Goal: Find specific page/section: Locate a particular part of the current website

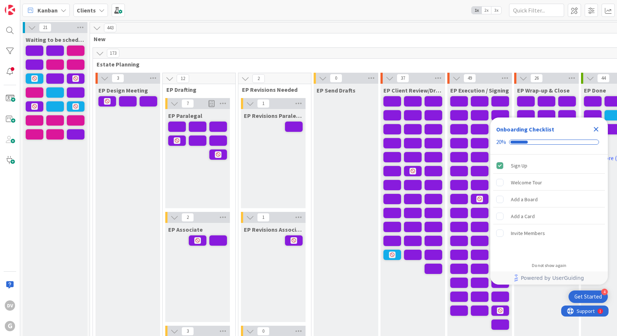
click at [597, 127] on icon "Close Checklist" at bounding box center [595, 129] width 5 height 5
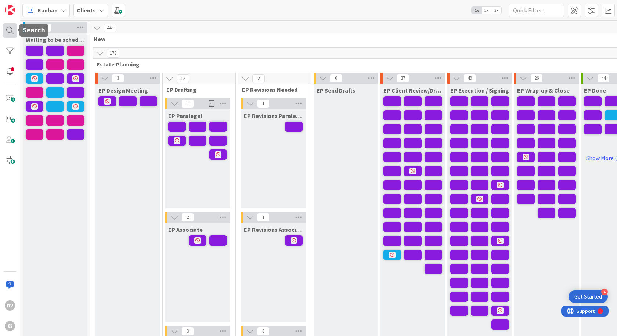
click at [3, 26] on div at bounding box center [10, 30] width 15 height 15
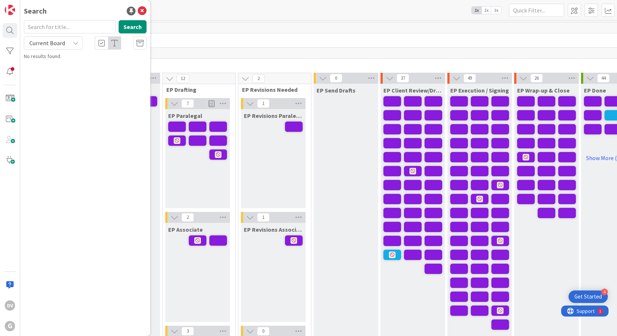
click at [51, 24] on input "text" at bounding box center [70, 26] width 92 height 13
type input "grende"
click at [127, 22] on button "Search" at bounding box center [133, 26] width 28 height 13
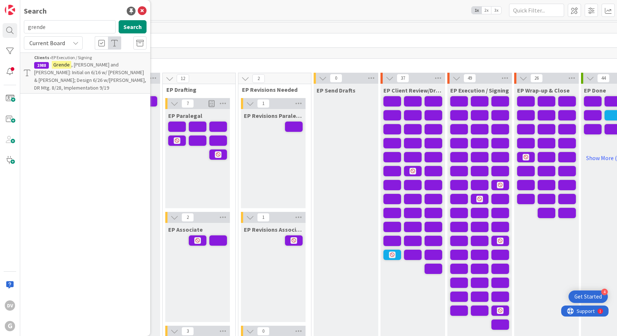
click at [88, 74] on span ", [PERSON_NAME] and [PERSON_NAME]: Initial on 6/16 w/ [PERSON_NAME] & [PERSON_N…" at bounding box center [90, 76] width 112 height 30
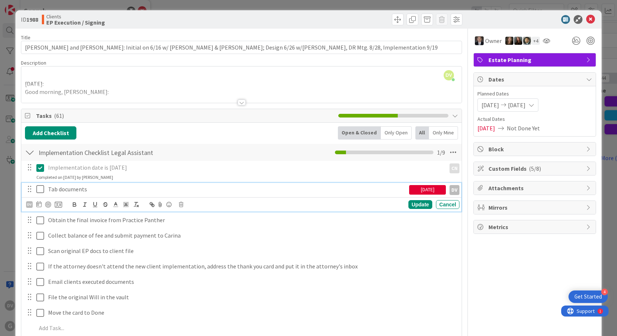
click at [42, 189] on icon at bounding box center [40, 189] width 8 height 9
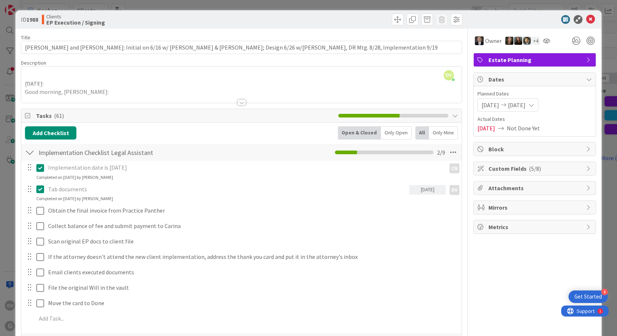
click at [239, 100] on div at bounding box center [241, 102] width 8 height 6
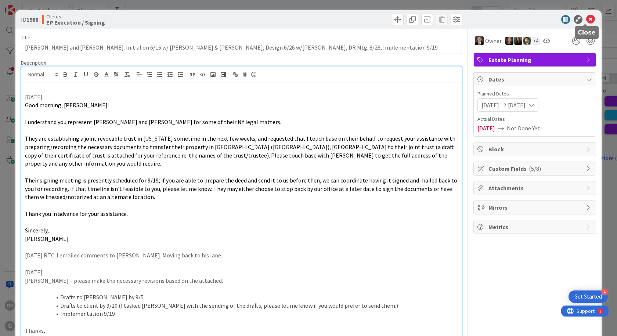
click at [586, 19] on icon at bounding box center [590, 19] width 9 height 9
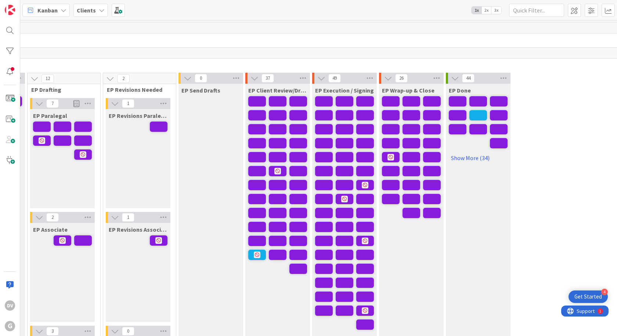
scroll to position [0, 137]
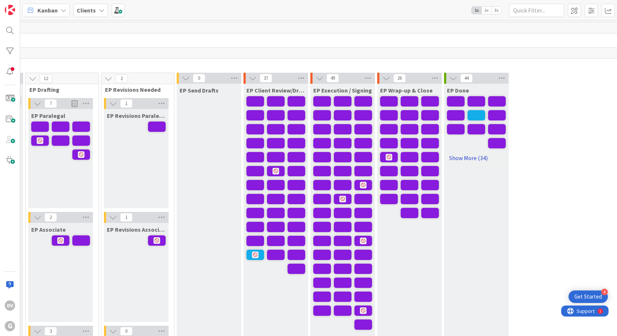
click at [476, 154] on link "Show More (34)" at bounding box center [476, 158] width 59 height 12
